Goal: Find specific page/section

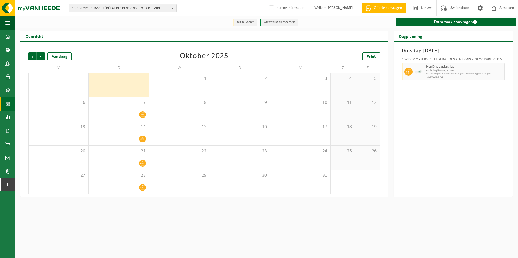
click at [79, 10] on span "10-986712 - SERVICE FÉDÉRAL DES PENSIONS - TOUR DU MIDI" at bounding box center [121, 8] width 98 height 8
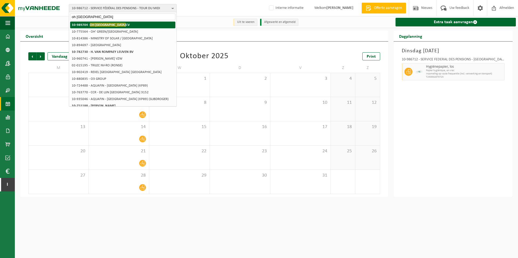
type input "oh [GEOGRAPHIC_DATA]"
click at [89, 25] on strong "10-989704 - OH [GEOGRAPHIC_DATA] CV" at bounding box center [101, 25] width 58 height 4
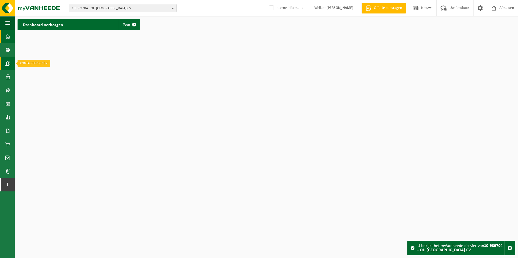
click at [5, 65] on link "Contactpersonen" at bounding box center [7, 63] width 15 height 13
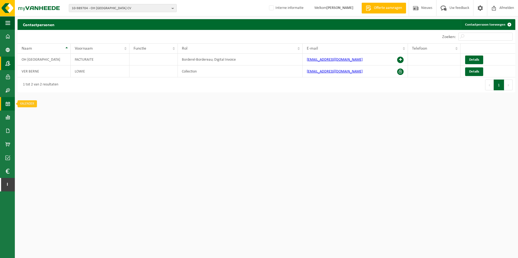
click at [6, 102] on span at bounding box center [7, 103] width 5 height 13
